Goal: Find specific page/section: Find specific page/section

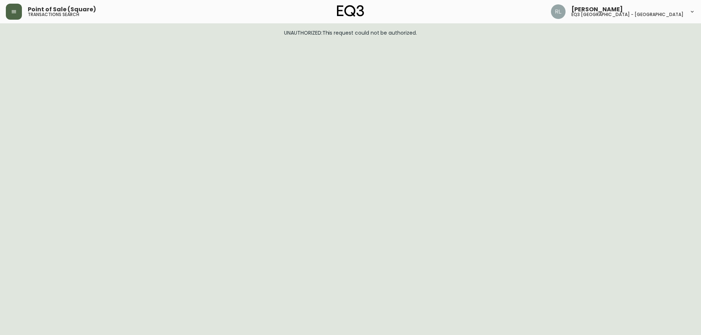
click at [13, 12] on icon "button" at bounding box center [14, 12] width 6 height 6
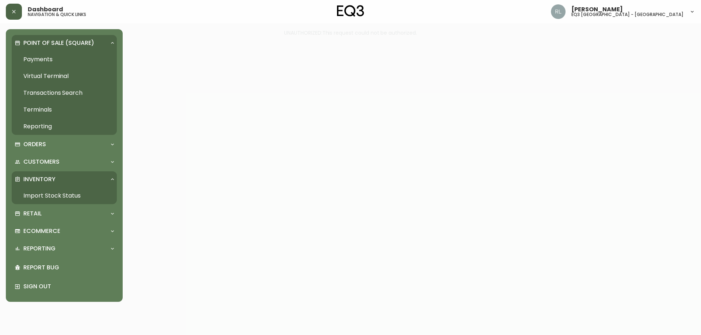
click at [69, 195] on link "Import Stock Status" at bounding box center [64, 196] width 105 height 17
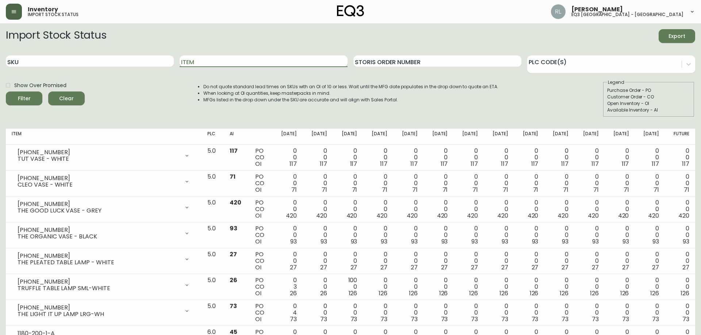
click at [204, 64] on input "Item" at bounding box center [264, 61] width 168 height 12
click at [6, 92] on button "Filter" at bounding box center [24, 99] width 37 height 14
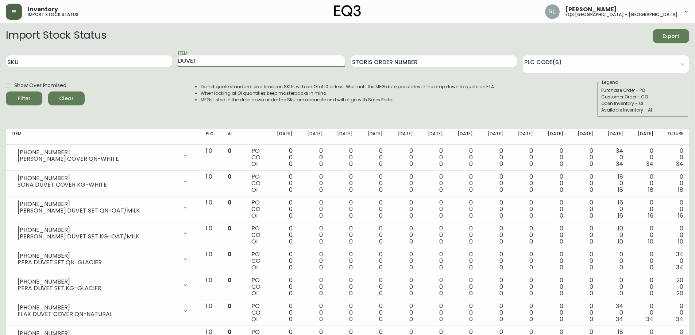
drag, startPoint x: 223, startPoint y: 60, endPoint x: 21, endPoint y: 54, distance: 202.0
click at [23, 54] on div "SKU Item DUVET Storis Order Number PLC Code(s)" at bounding box center [348, 62] width 684 height 24
type input "DOWN"
click at [6, 92] on button "Filter" at bounding box center [24, 99] width 37 height 14
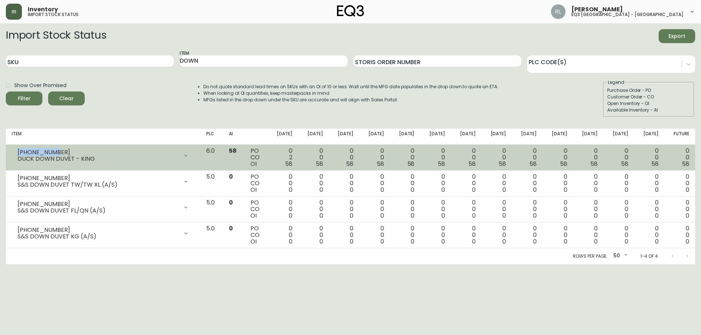
drag, startPoint x: 65, startPoint y: 150, endPoint x: 19, endPoint y: 150, distance: 46.7
click at [19, 150] on div "[PHONE_NUMBER]" at bounding box center [98, 152] width 161 height 7
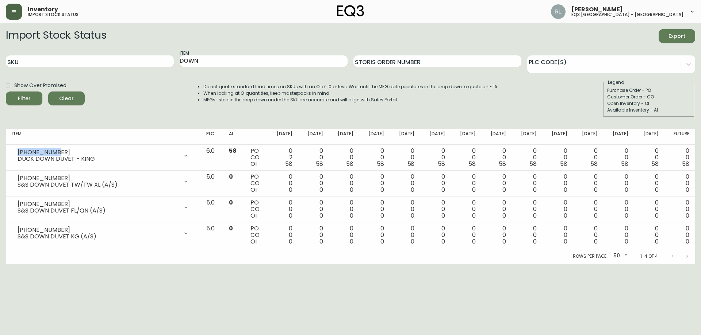
copy div "[PHONE_NUMBER]"
click at [96, 64] on input "SKU" at bounding box center [90, 61] width 168 height 12
paste input "[PHONE_NUMBER]"
click at [26, 60] on input "[PHONE_NUMBER]" at bounding box center [90, 61] width 168 height 12
type input "[PHONE_NUMBER]"
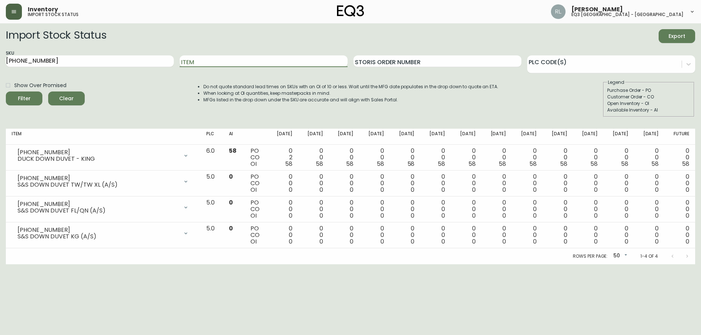
click at [6, 92] on button "Filter" at bounding box center [24, 99] width 37 height 14
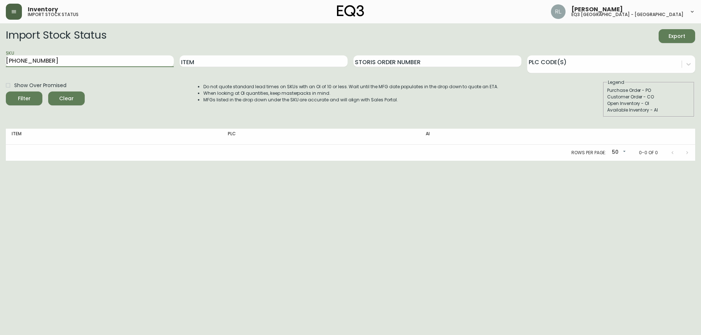
drag, startPoint x: 78, startPoint y: 57, endPoint x: 17, endPoint y: 50, distance: 61.3
click at [0, 48] on main "Import Stock Status Export SKU [PHONE_NUMBER] Item Storis Order Number PLC Code…" at bounding box center [350, 92] width 701 height 138
type input "SIENNA"
click at [6, 92] on button "Filter" at bounding box center [24, 99] width 37 height 14
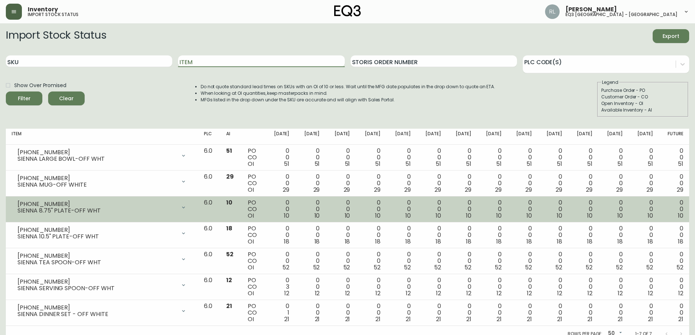
scroll to position [7, 0]
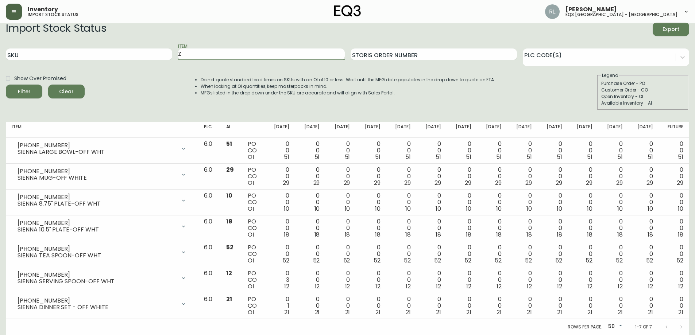
type input "Z"
